Goal: Information Seeking & Learning: Understand process/instructions

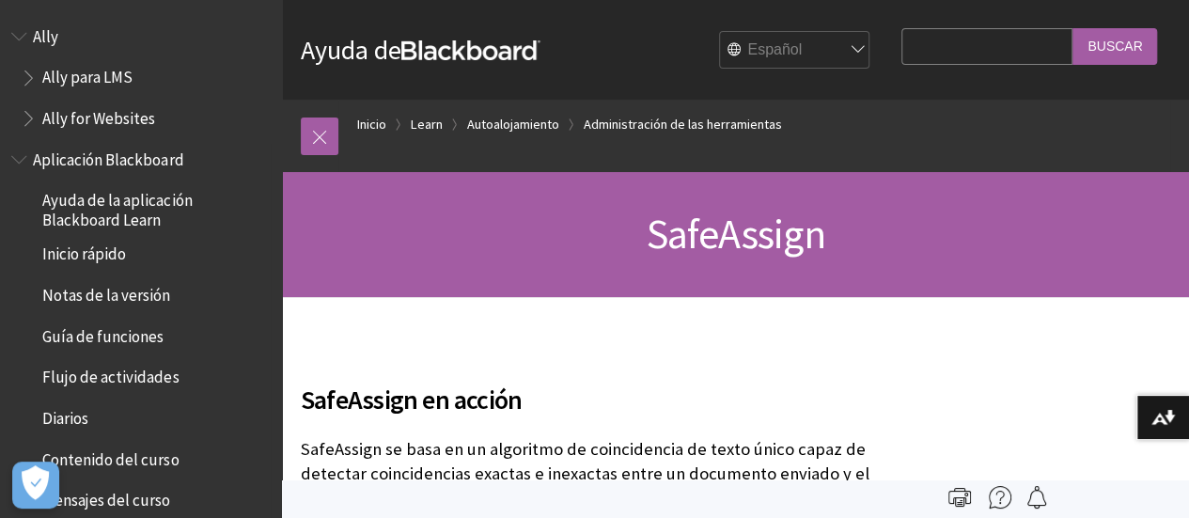
click at [130, 302] on span "Notas de la versión" at bounding box center [106, 291] width 128 height 25
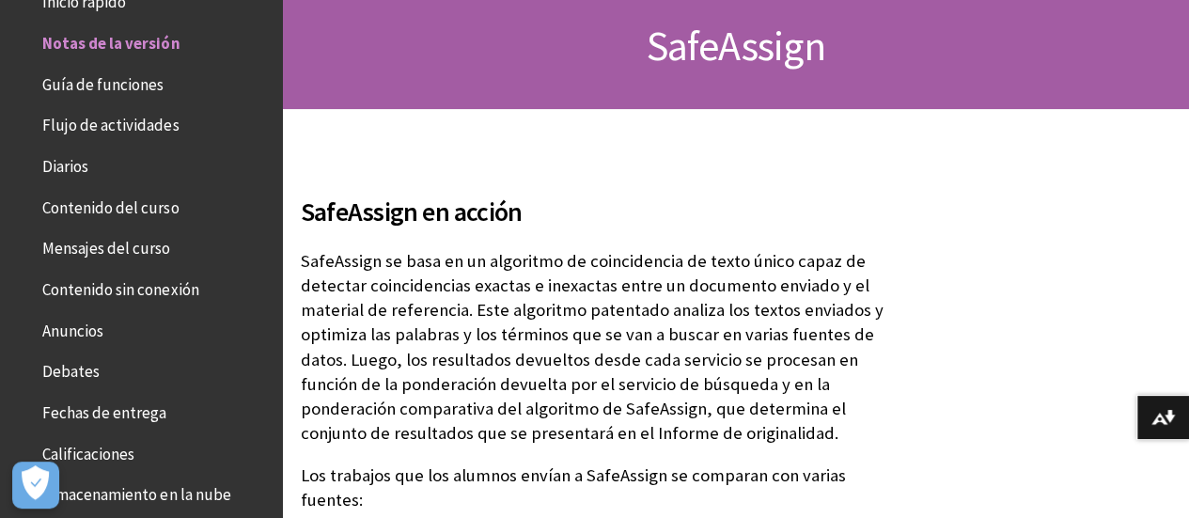
scroll to position [376, 0]
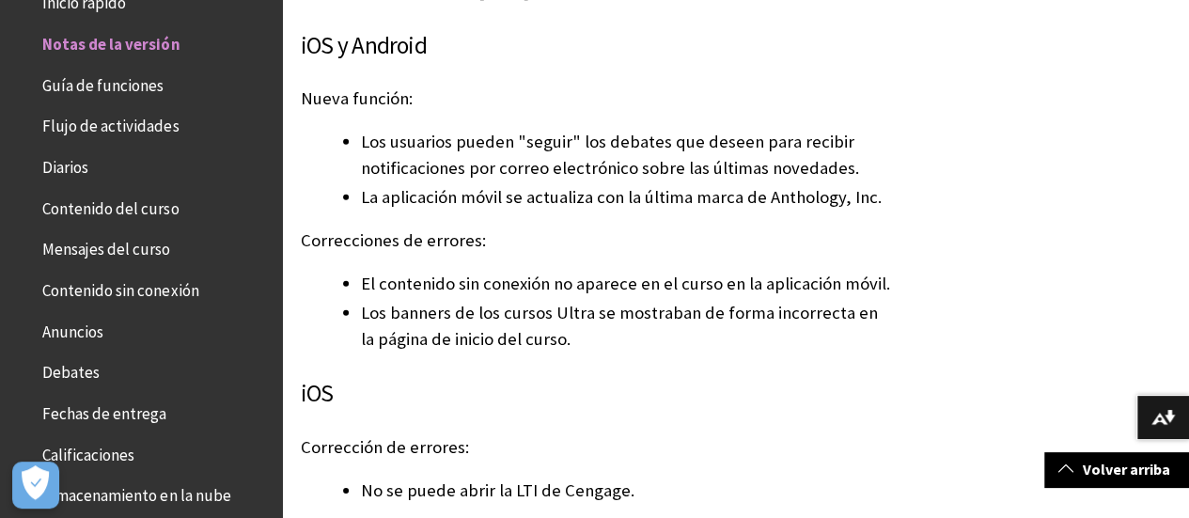
scroll to position [2725, 0]
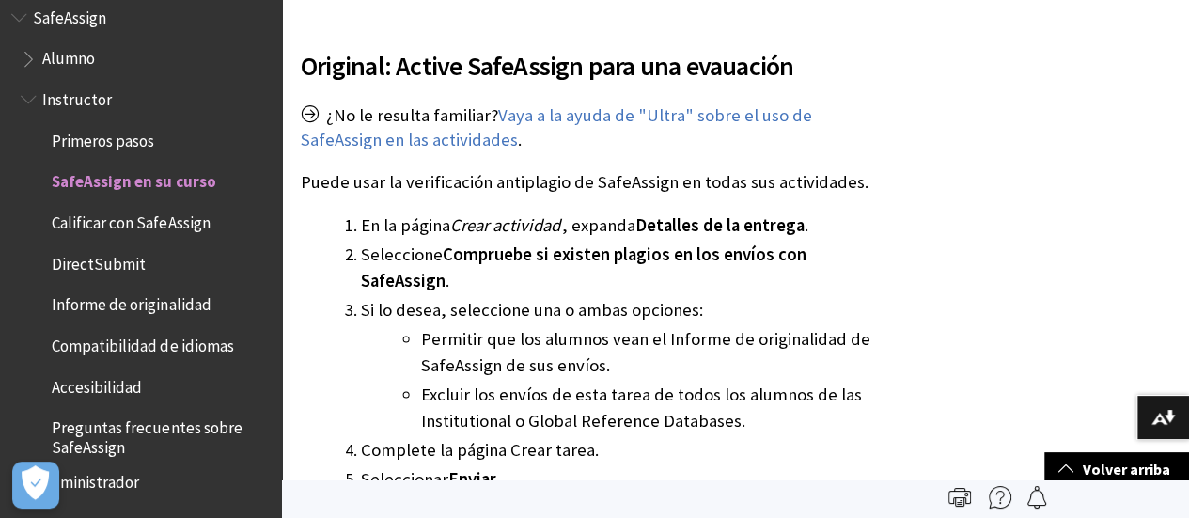
scroll to position [2725, 0]
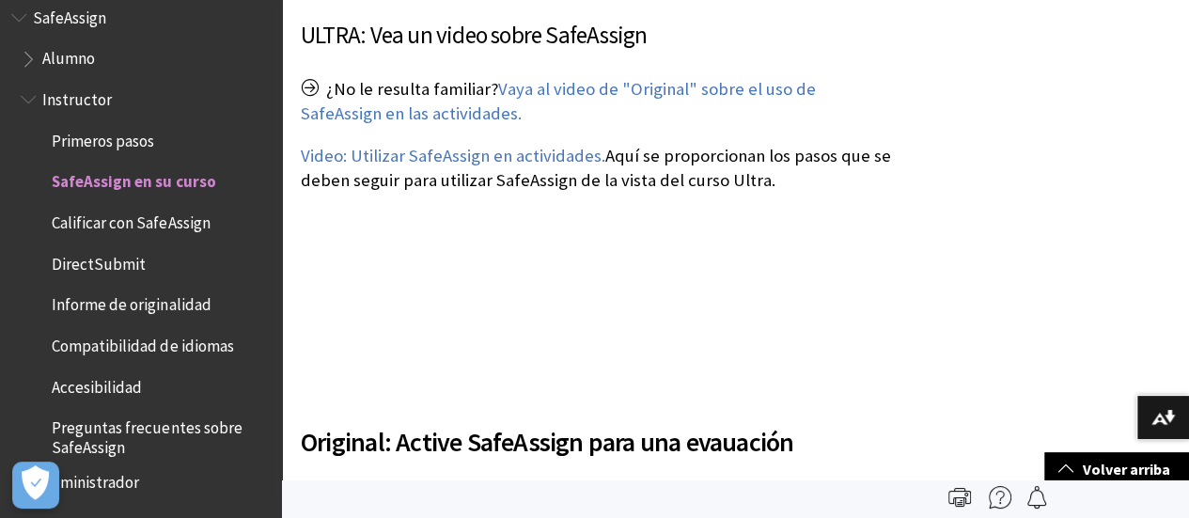
click at [173, 229] on span "Calificar con SafeAssign" at bounding box center [131, 219] width 158 height 25
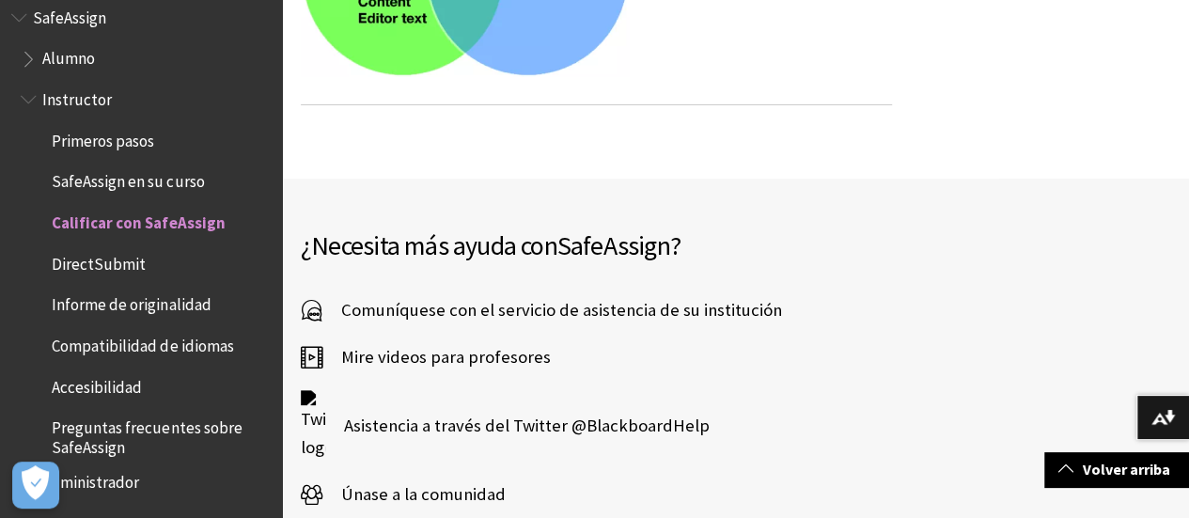
scroll to position [4135, 0]
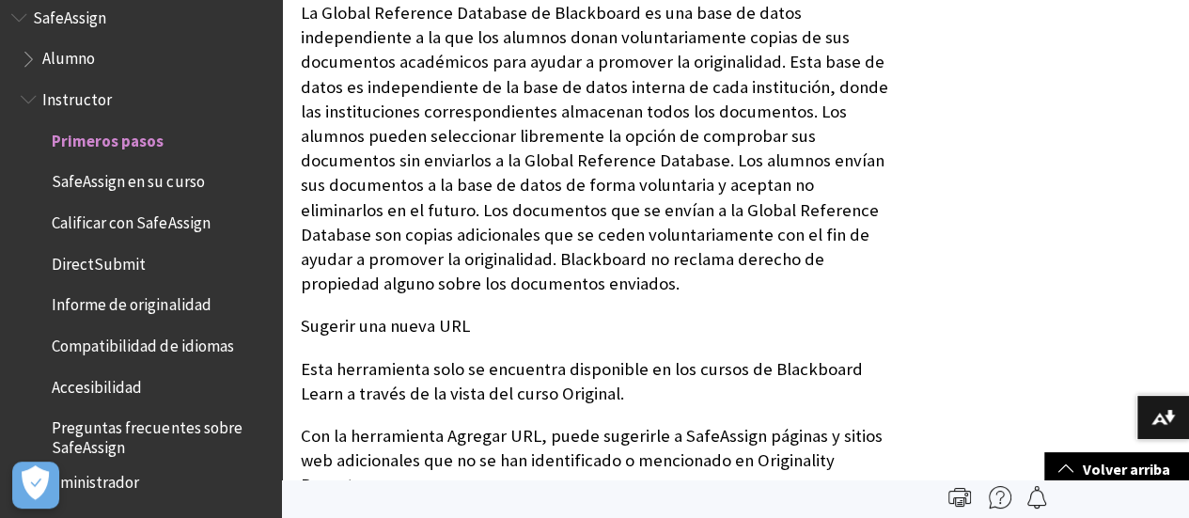
scroll to position [1316, 0]
